Goal: Information Seeking & Learning: Learn about a topic

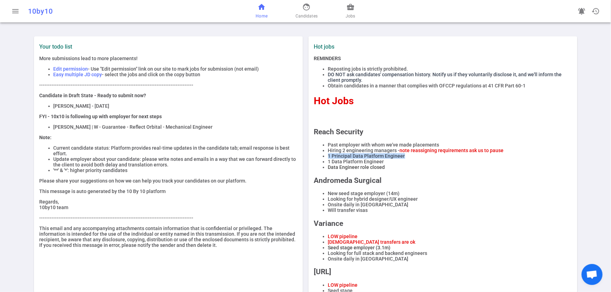
drag, startPoint x: 413, startPoint y: 162, endPoint x: 326, endPoint y: 160, distance: 86.9
click at [328, 159] on li "1 Principal Data Platform Engineer" at bounding box center [450, 156] width 244 height 6
copy li "1 Principal Data Platform Engineer"
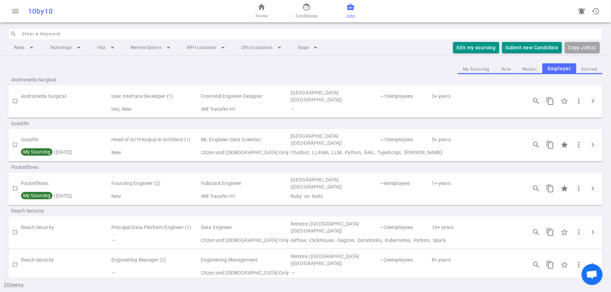
scroll to position [107, 0]
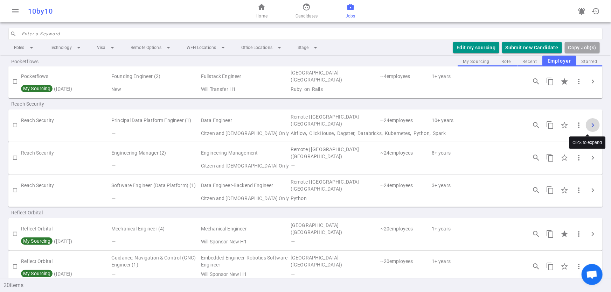
click at [589, 122] on span "chevron_right" at bounding box center [593, 125] width 8 height 8
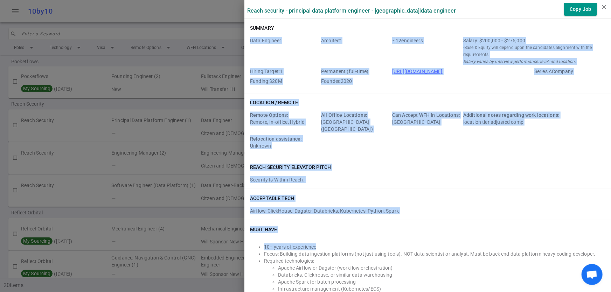
drag, startPoint x: 243, startPoint y: 39, endPoint x: 386, endPoint y: 235, distance: 242.4
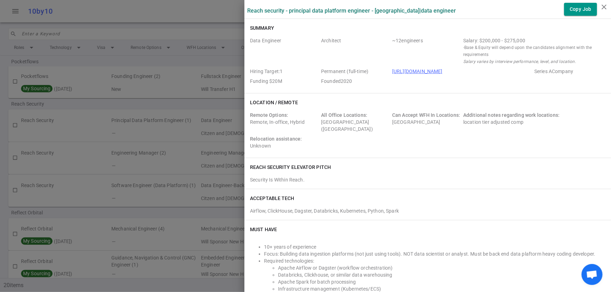
click at [307, 21] on div "Summary Data Engineer Architect ~ 12 engineers Salary: $200,000 - $275,000 - Ba…" at bounding box center [427, 56] width 367 height 74
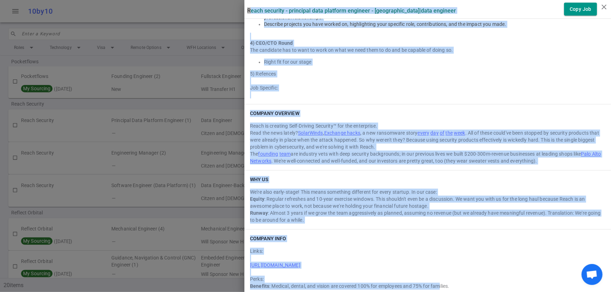
scroll to position [651, 0]
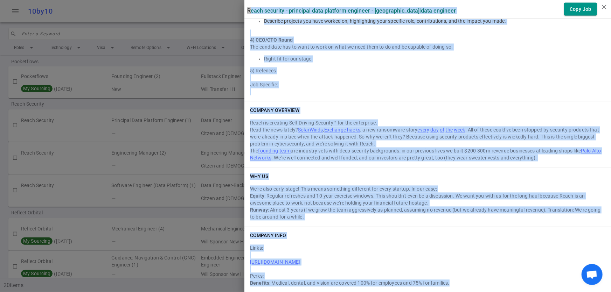
drag, startPoint x: 241, startPoint y: 10, endPoint x: 448, endPoint y: 282, distance: 342.4
copy div "Lorem Ipsumdol - Sitametco Adip Elitsedd Eiusmodt - Incididun | Utla Etdolore M…"
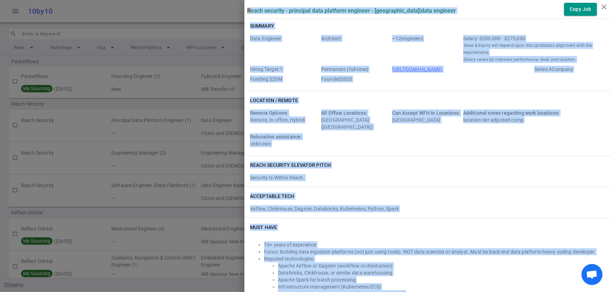
scroll to position [0, 0]
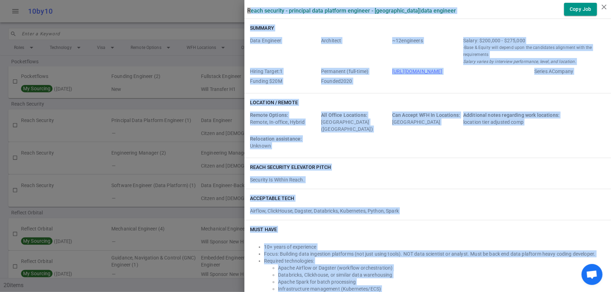
click at [484, 78] on div "Data Engineer Architect ~ 12 engineers Salary: $200,000 - $275,000 - Base & Equ…" at bounding box center [427, 62] width 355 height 50
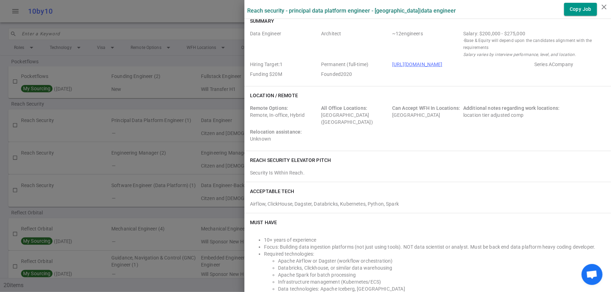
scroll to position [3, 0]
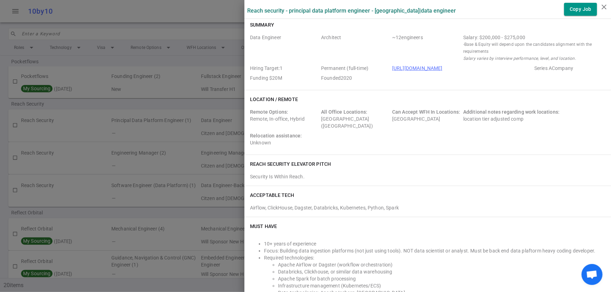
click at [428, 69] on link "[URL][DOMAIN_NAME]" at bounding box center [417, 68] width 50 height 6
click at [123, 171] on div at bounding box center [305, 146] width 611 height 292
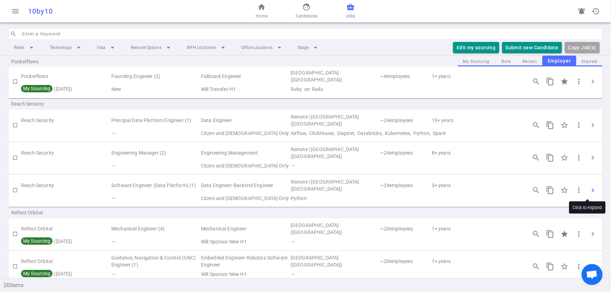
click at [589, 187] on span "chevron_right" at bounding box center [593, 190] width 8 height 8
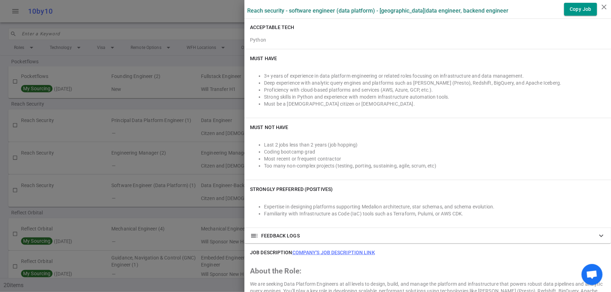
scroll to position [165, 0]
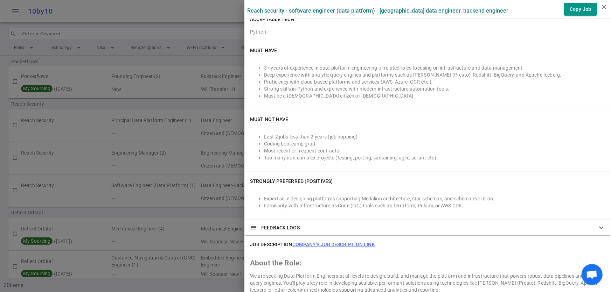
click at [322, 245] on link "Company's job description link" at bounding box center [333, 245] width 83 height 6
click at [143, 108] on div at bounding box center [305, 146] width 611 height 292
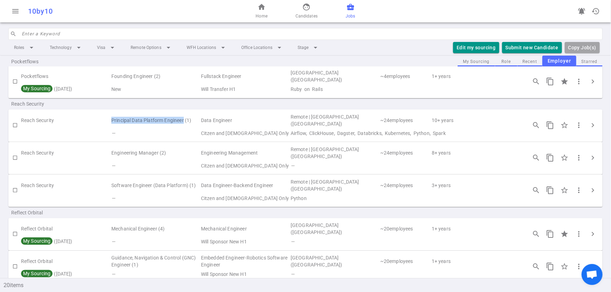
drag, startPoint x: 102, startPoint y: 122, endPoint x: 183, endPoint y: 122, distance: 81.2
click at [183, 122] on tr "Reach Security Principal Data Platform Engineer (1) Data Engineer Remote | [GEO…" at bounding box center [305, 120] width 594 height 16
copy tr "Principal Data Platform Engineer"
